Goal: Task Accomplishment & Management: Manage account settings

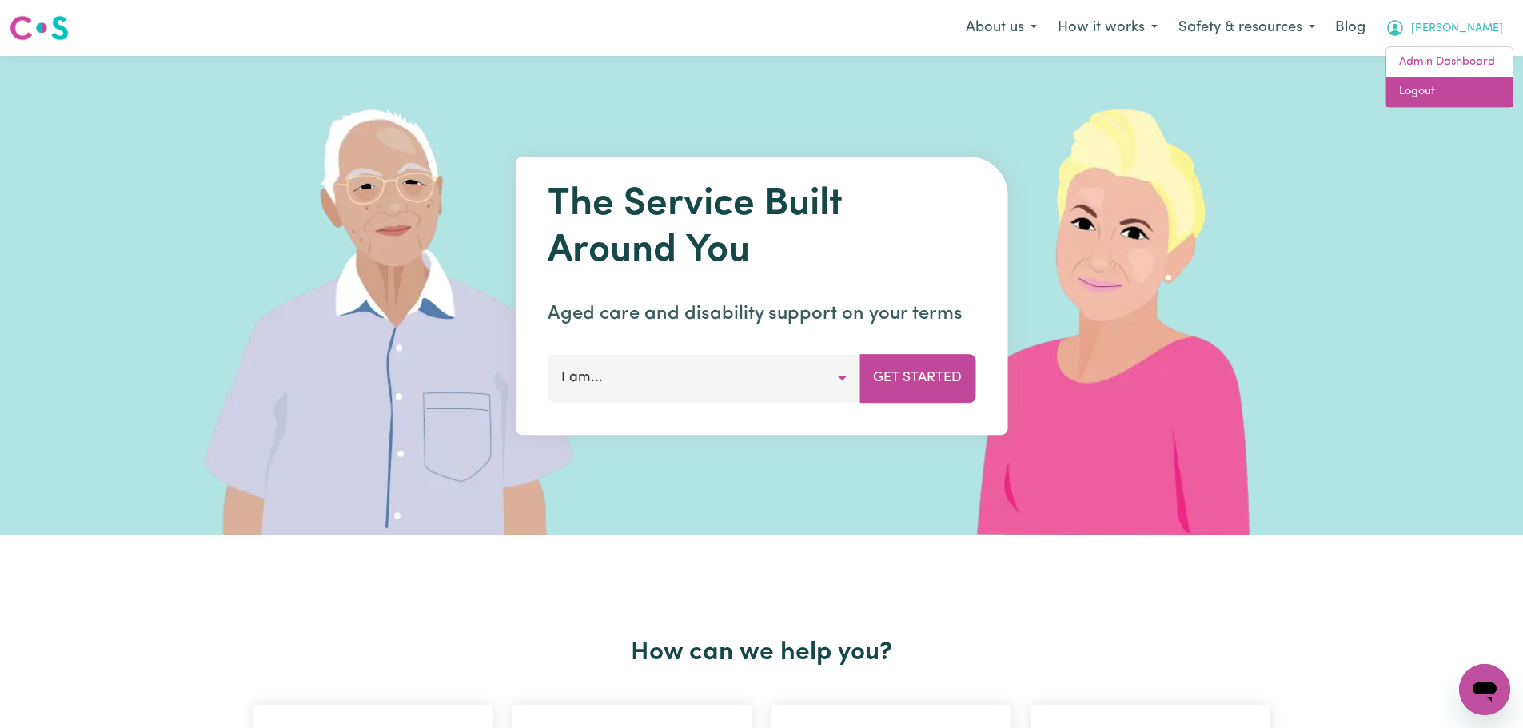
click at [1451, 88] on link "Logout" at bounding box center [1449, 92] width 126 height 30
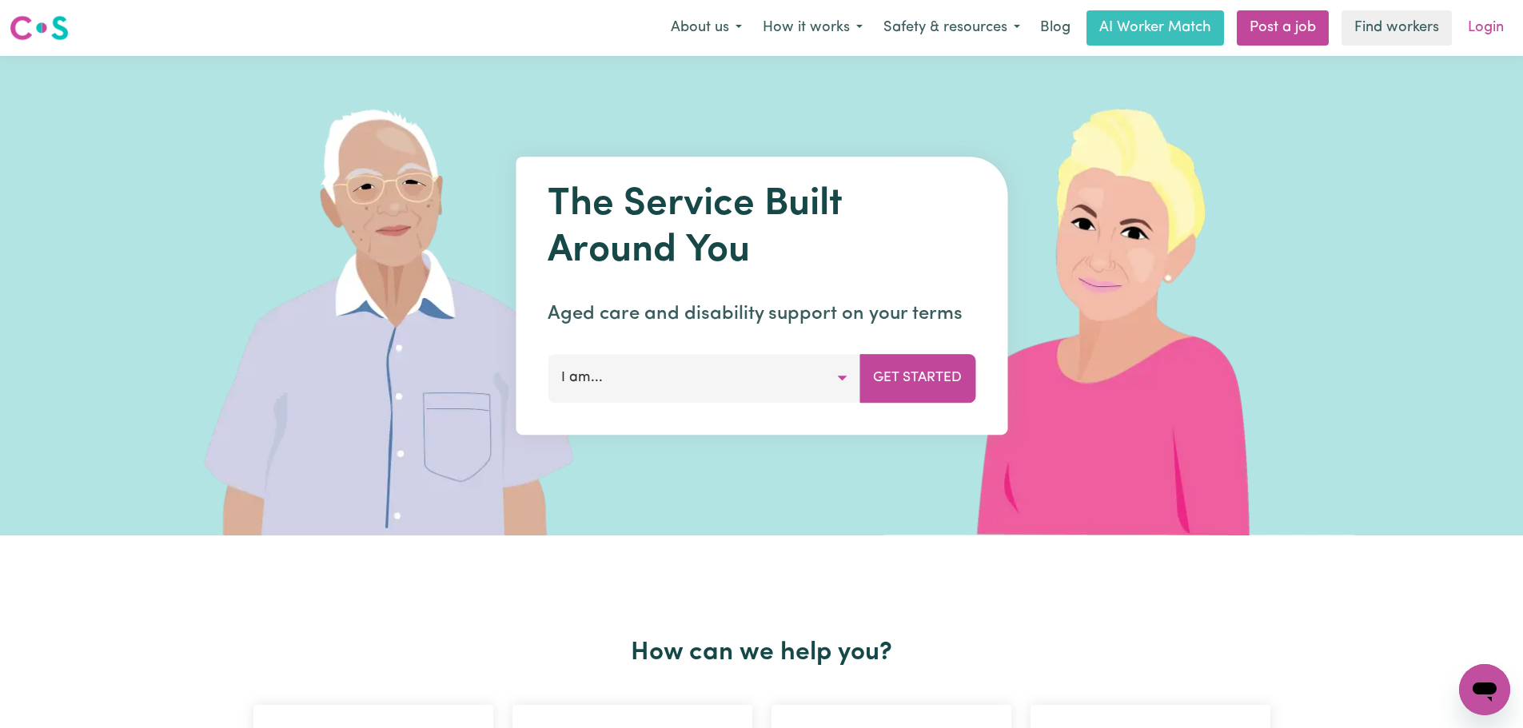
click at [1475, 30] on link "Login" at bounding box center [1485, 27] width 55 height 35
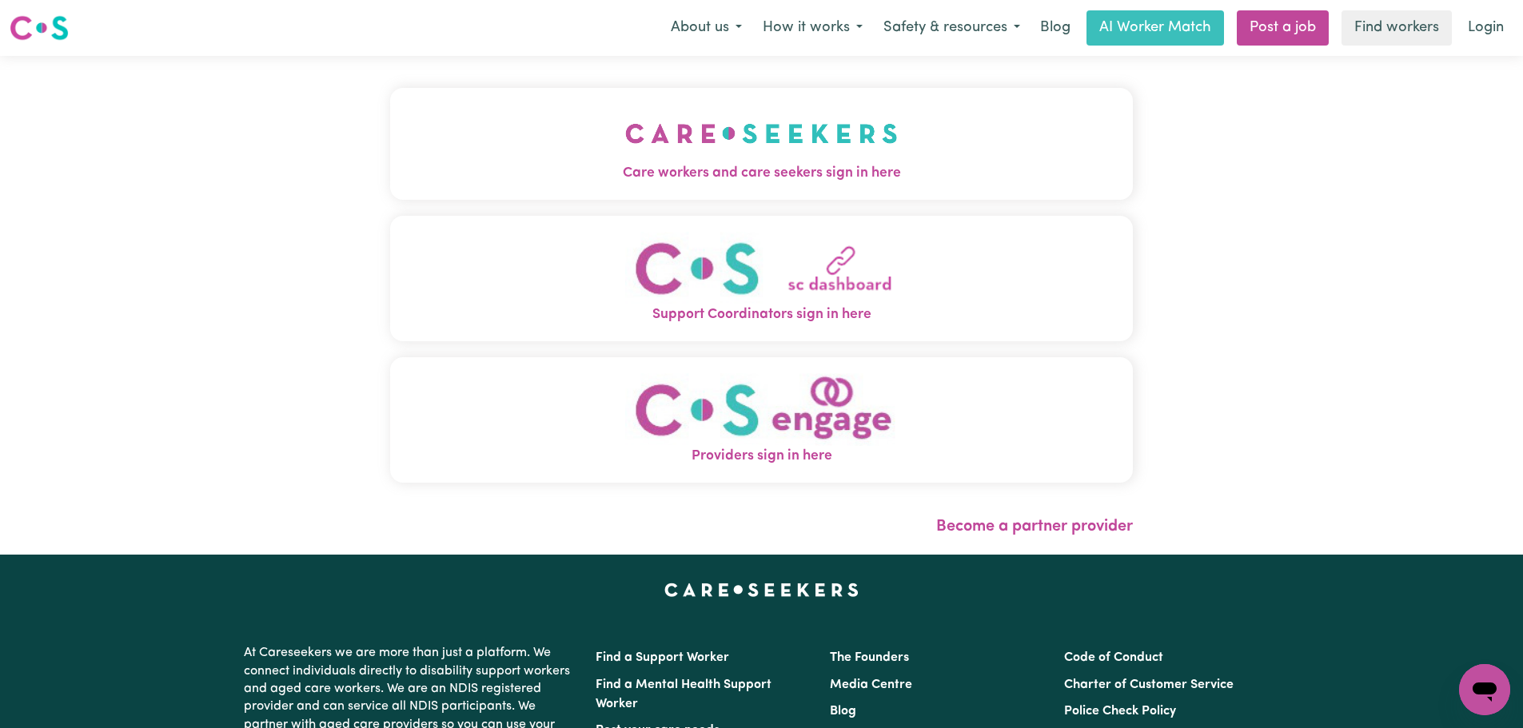
click at [547, 153] on button "Care workers and care seekers sign in here" at bounding box center [761, 144] width 742 height 112
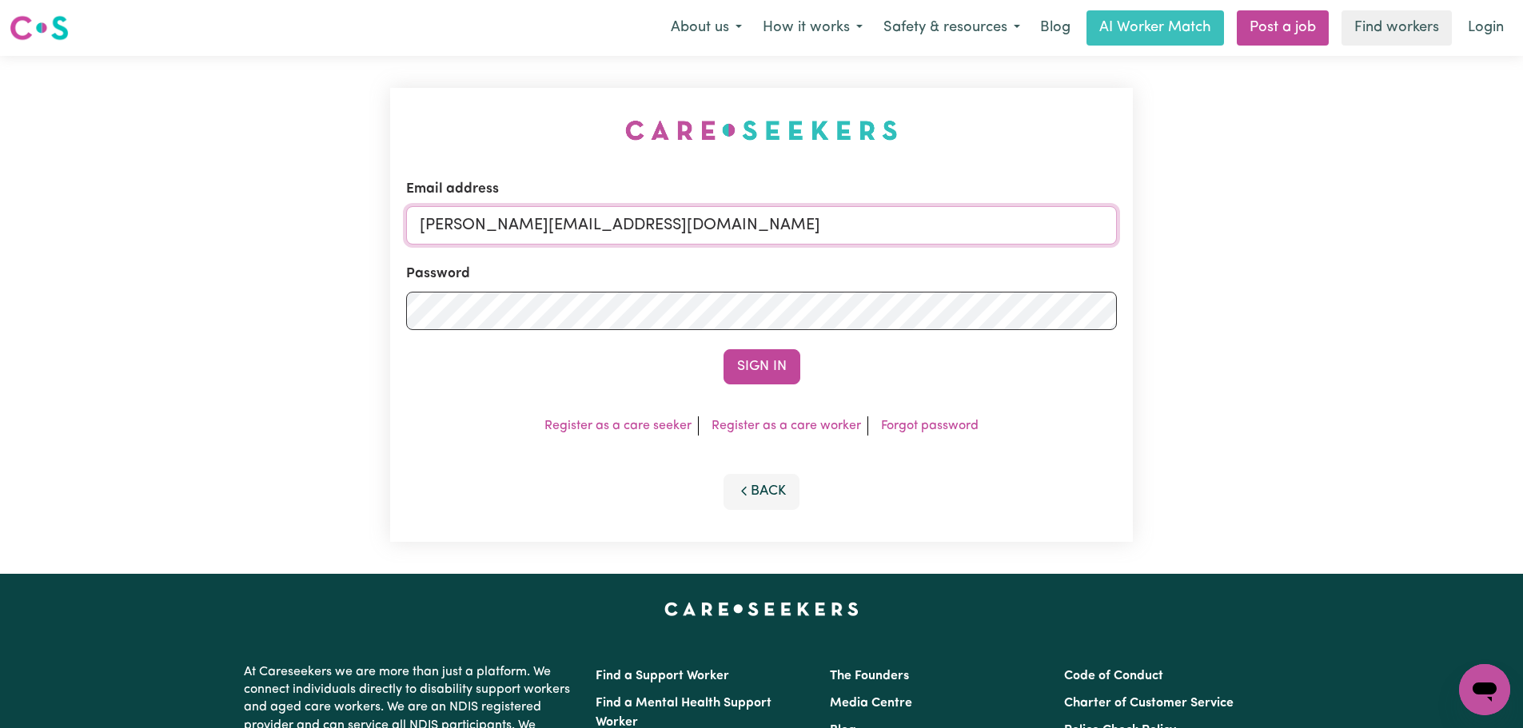
click at [711, 214] on input "[PERSON_NAME][EMAIL_ADDRESS][DOMAIN_NAME]" at bounding box center [761, 225] width 711 height 38
drag, startPoint x: 818, startPoint y: 229, endPoint x: 508, endPoint y: 228, distance: 310.1
click at [508, 228] on input "[EMAIL_ADDRESS][DOMAIN_NAME]" at bounding box center [761, 225] width 711 height 38
type input "[EMAIL_ADDRESS][DOMAIN_NAME]"
click at [769, 381] on button "Sign In" at bounding box center [761, 366] width 77 height 35
